Goal: Find specific page/section: Find specific page/section

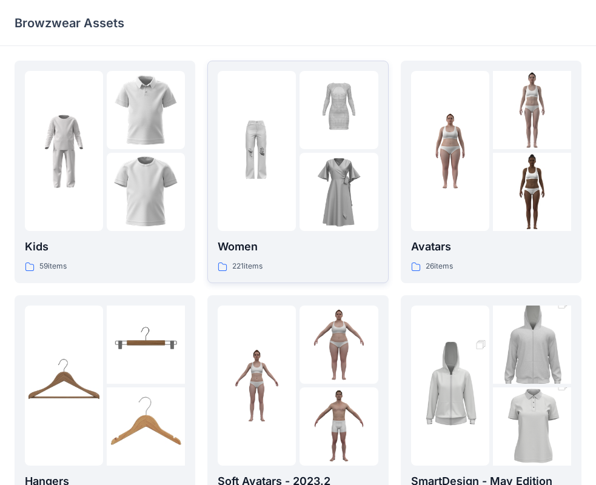
click at [242, 148] on img at bounding box center [257, 151] width 78 height 78
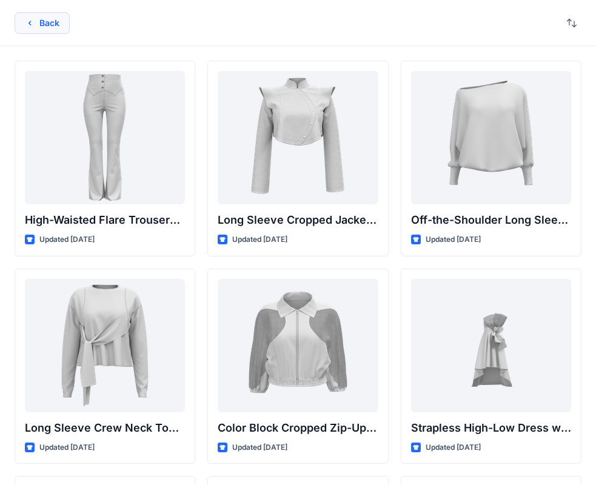
click at [24, 27] on button "Back" at bounding box center [42, 23] width 55 height 22
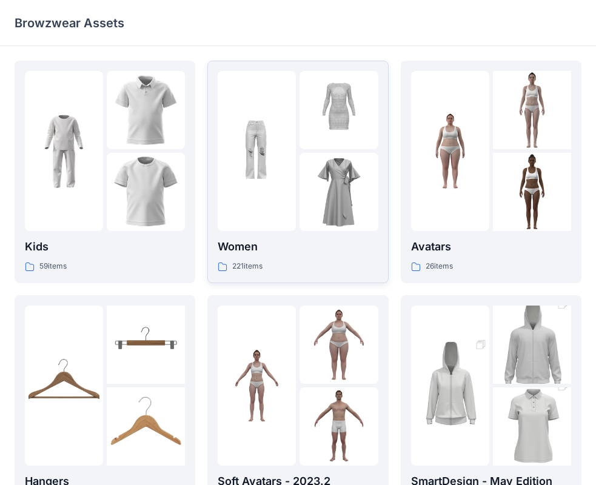
click at [321, 126] on img at bounding box center [338, 110] width 78 height 78
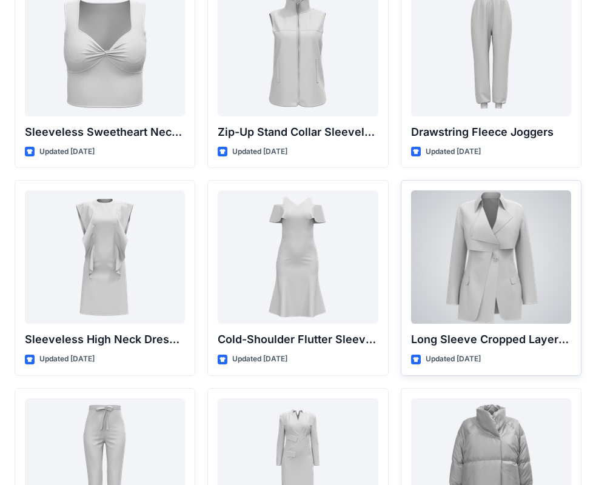
scroll to position [4259, 0]
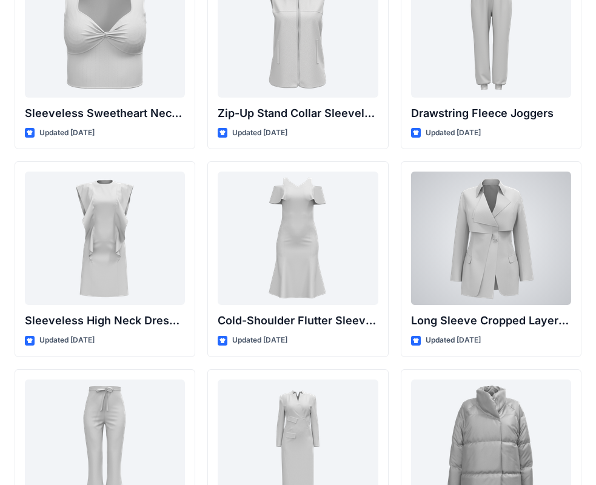
click at [499, 286] on div at bounding box center [491, 238] width 160 height 133
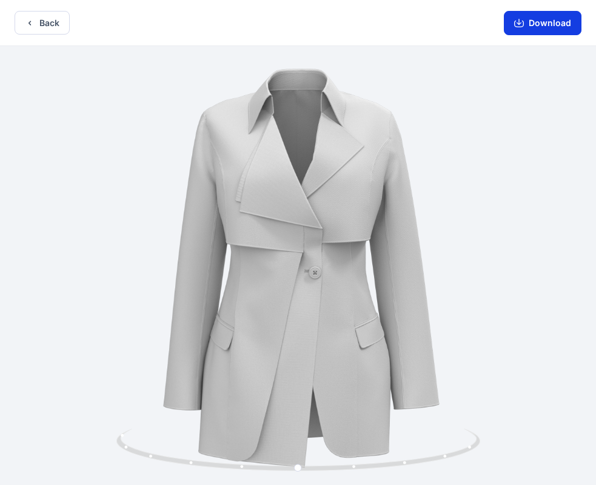
click at [555, 22] on button "Download" at bounding box center [543, 23] width 78 height 24
